Goal: Information Seeking & Learning: Learn about a topic

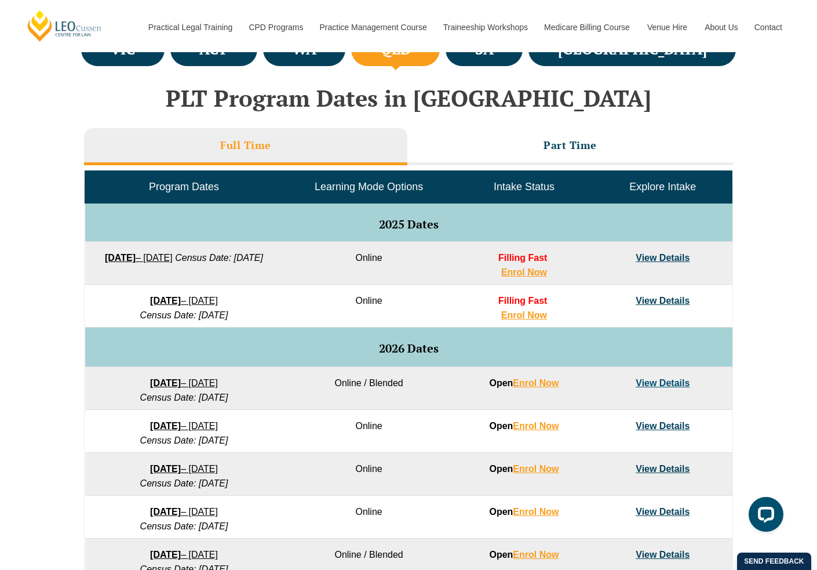
scroll to position [559, 0]
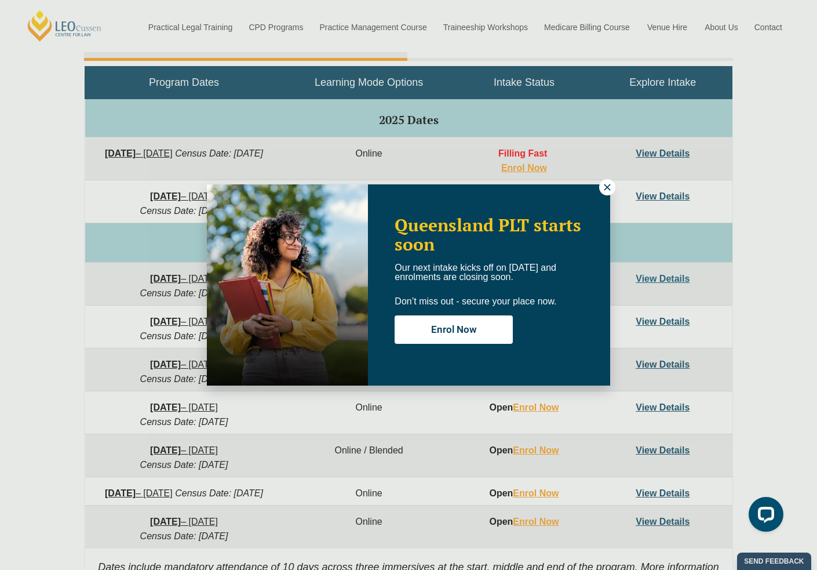
click at [670, 407] on div "Queensland PLT starts soon Our next intake kicks off on 22 September and enrolm…" at bounding box center [408, 285] width 817 height 570
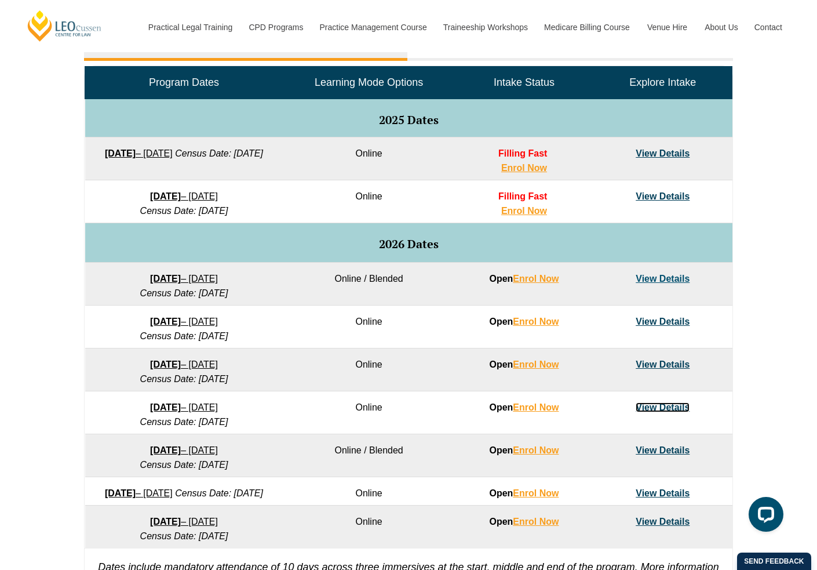
click at [670, 407] on link "View Details" at bounding box center [663, 407] width 54 height 10
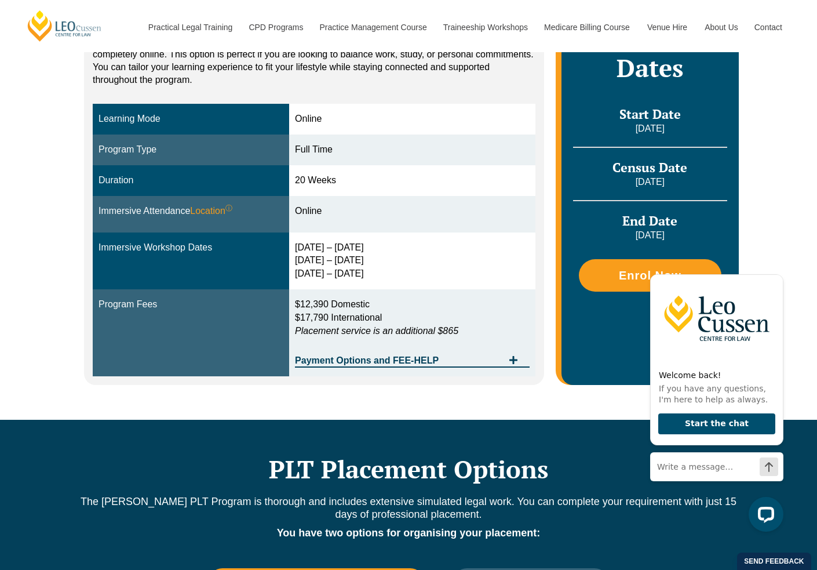
scroll to position [308, 0]
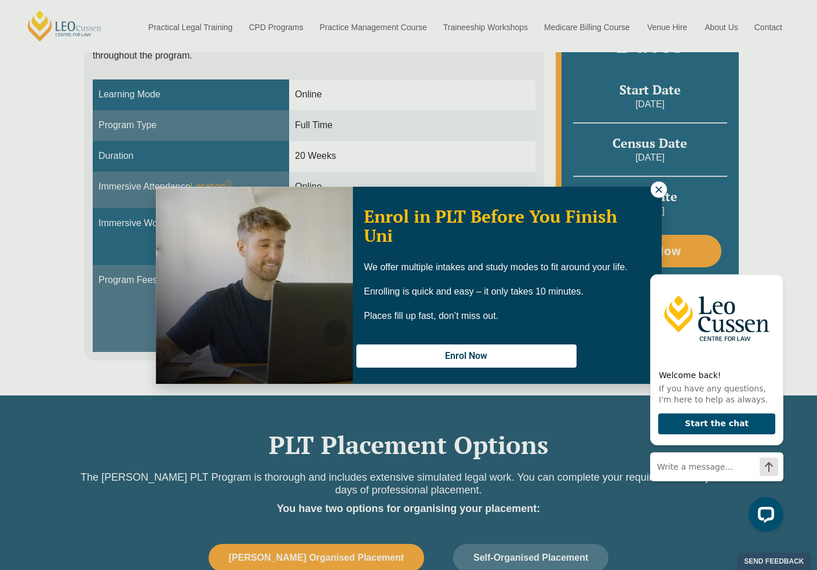
click at [654, 190] on icon at bounding box center [659, 189] width 10 height 10
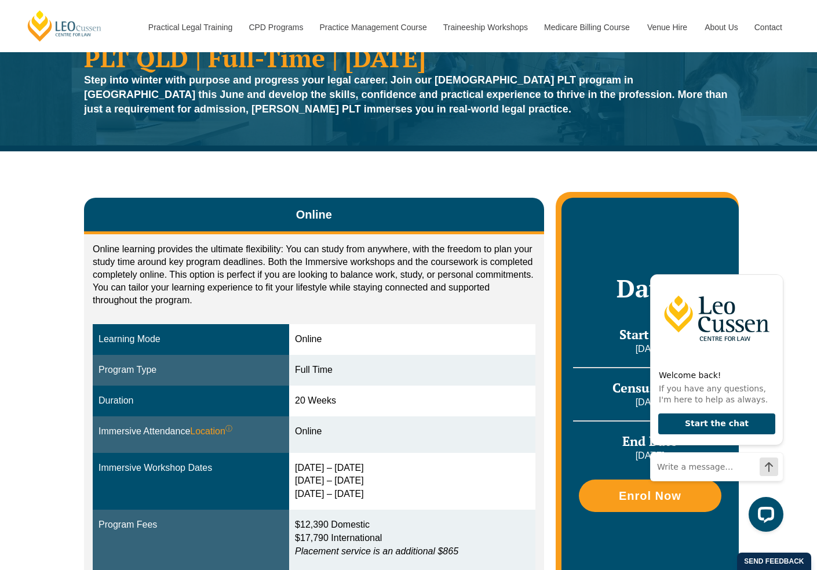
scroll to position [0, 0]
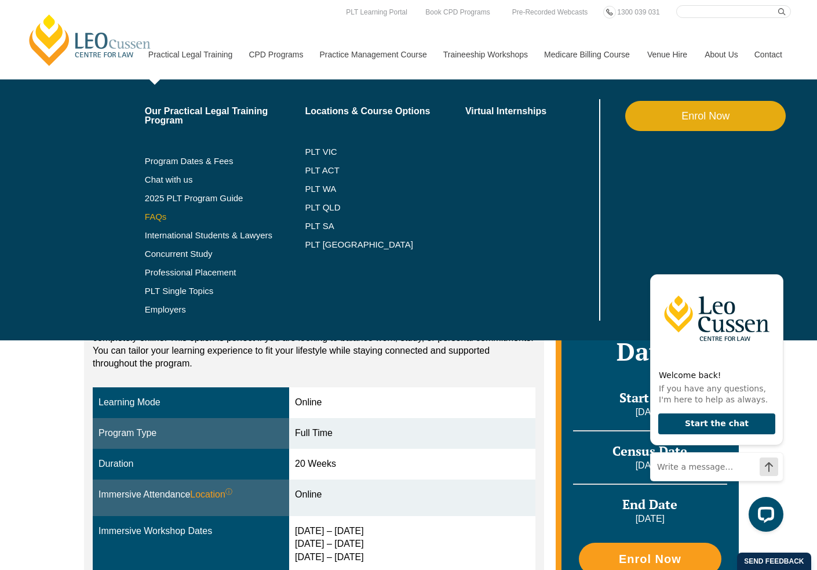
click at [145, 217] on link "FAQs" at bounding box center [225, 216] width 161 height 9
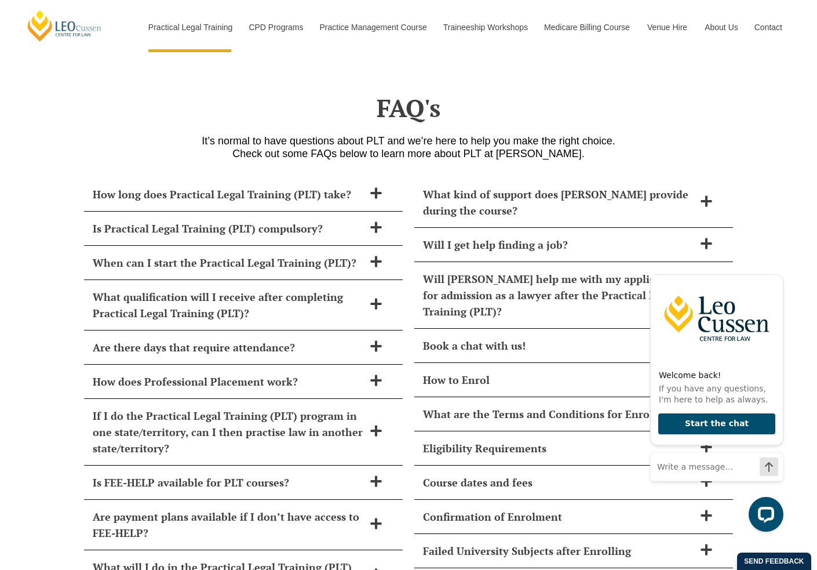
scroll to position [4676, 0]
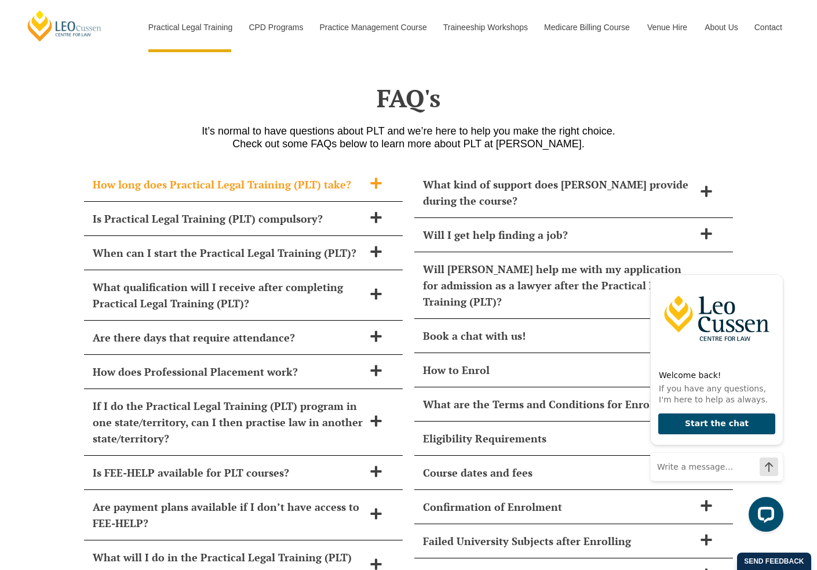
click at [370, 177] on icon at bounding box center [376, 183] width 13 height 13
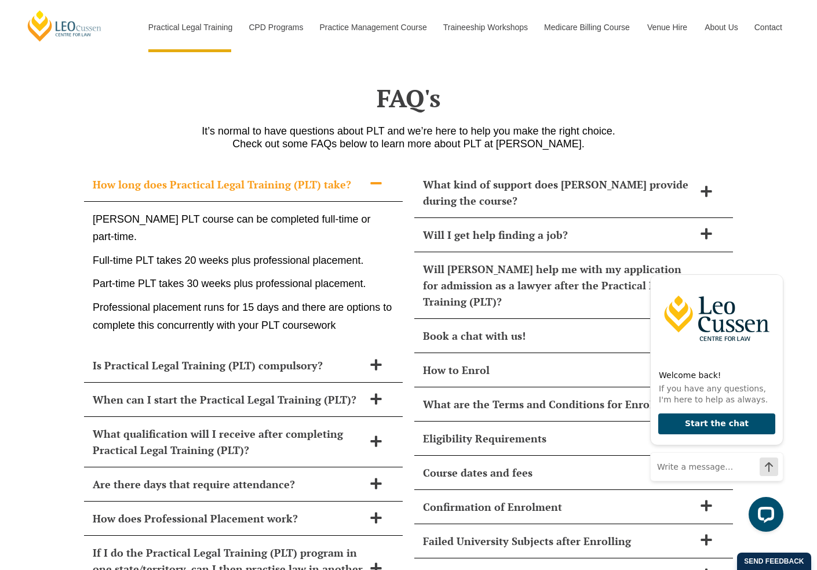
click at [367, 177] on span at bounding box center [376, 184] width 24 height 14
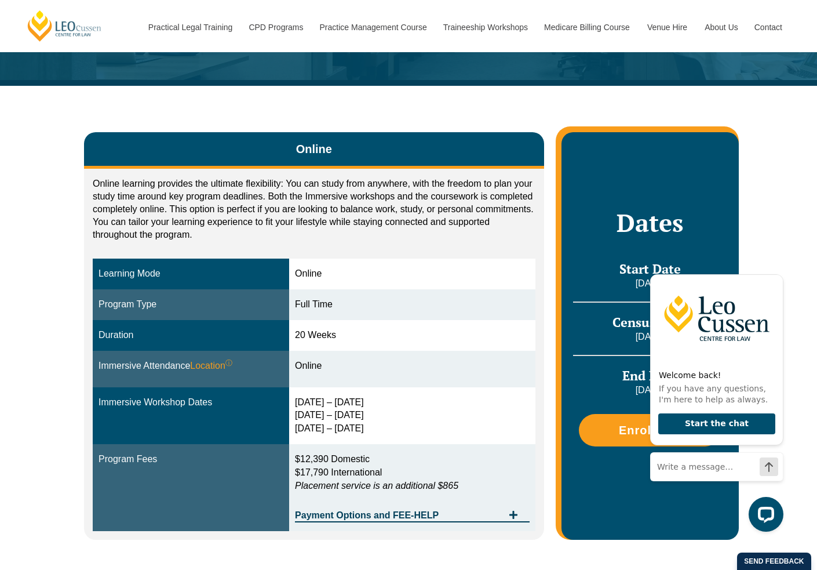
scroll to position [129, 0]
click at [511, 513] on icon "Tabs. Open items with Enter or Space, close with Escape and navigate using the …" at bounding box center [513, 514] width 9 height 9
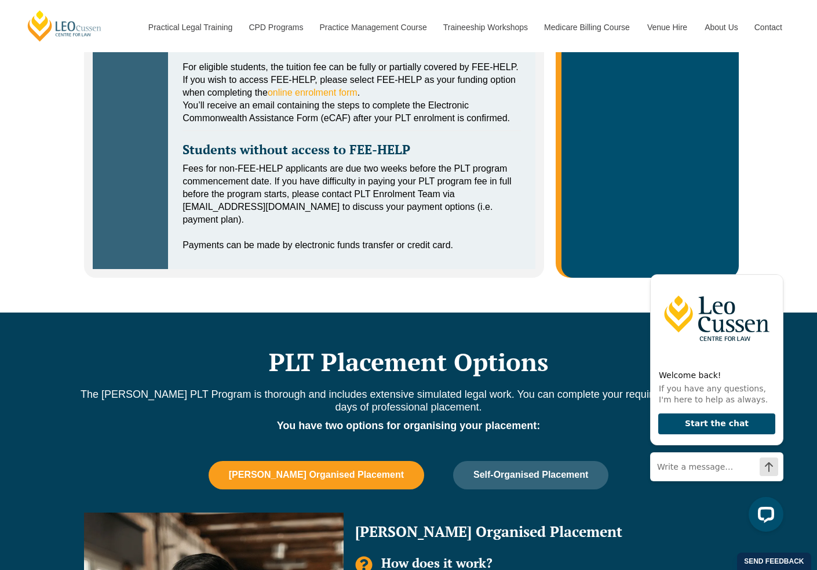
scroll to position [864, 0]
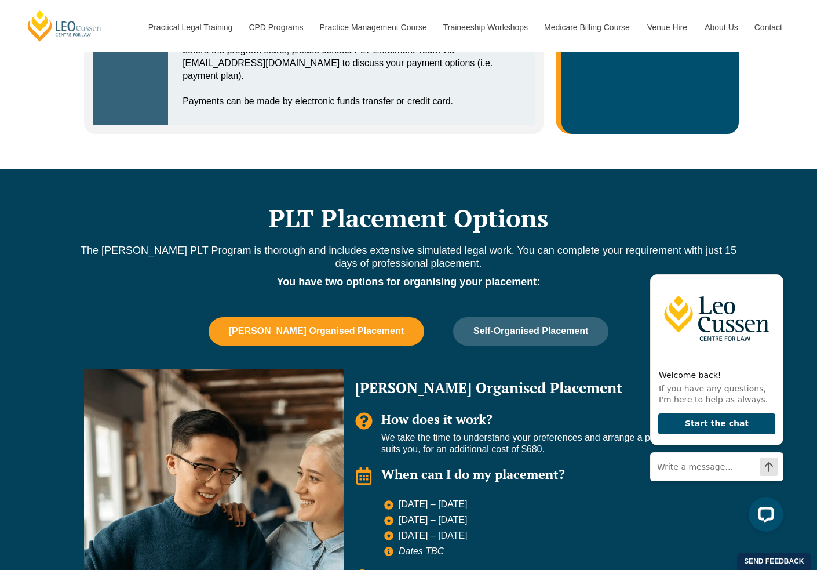
click at [354, 336] on span "Leo Cussen Organised Placement" at bounding box center [316, 331] width 175 height 10
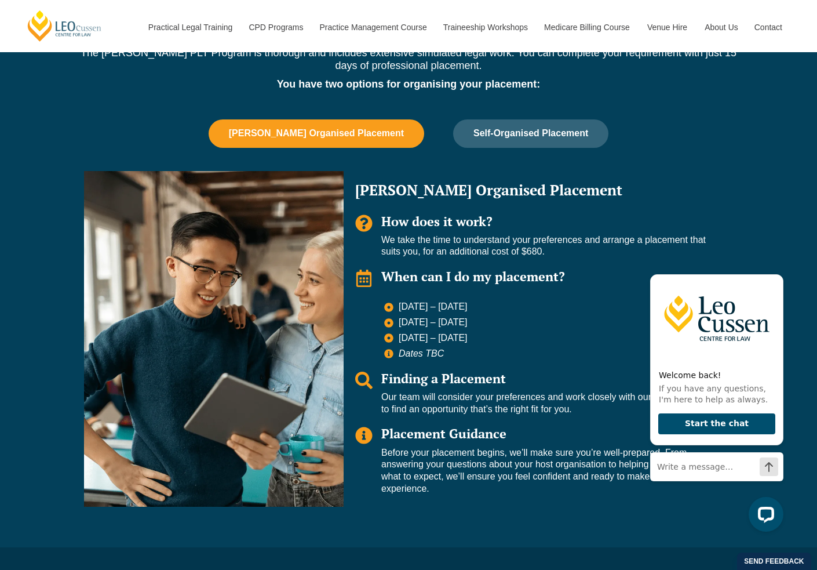
scroll to position [1078, 0]
